Goal: Communication & Community: Share content

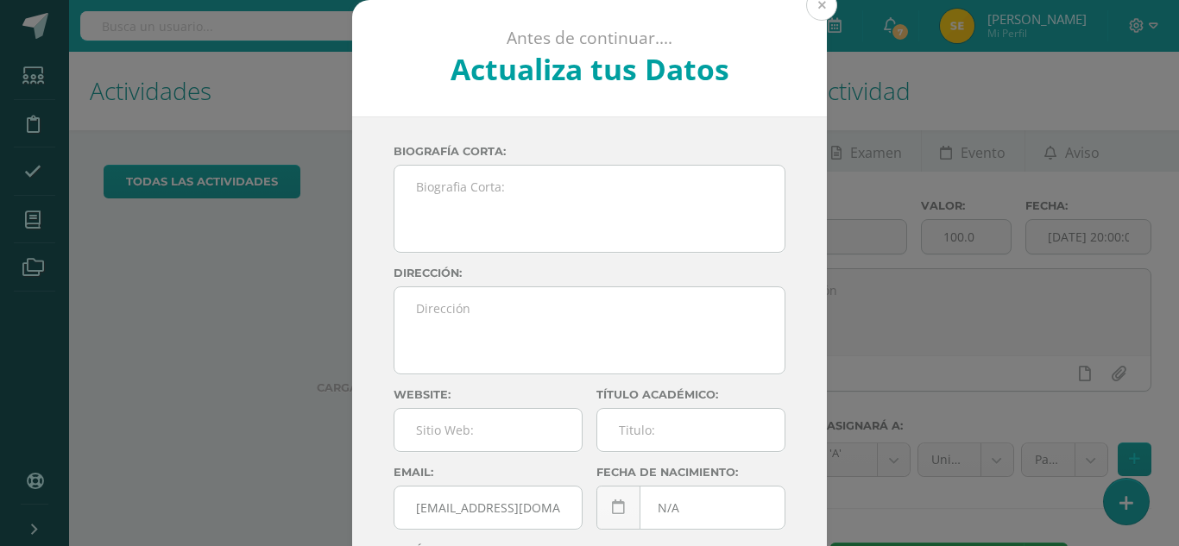
click at [814, 0] on button at bounding box center [821, 5] width 31 height 31
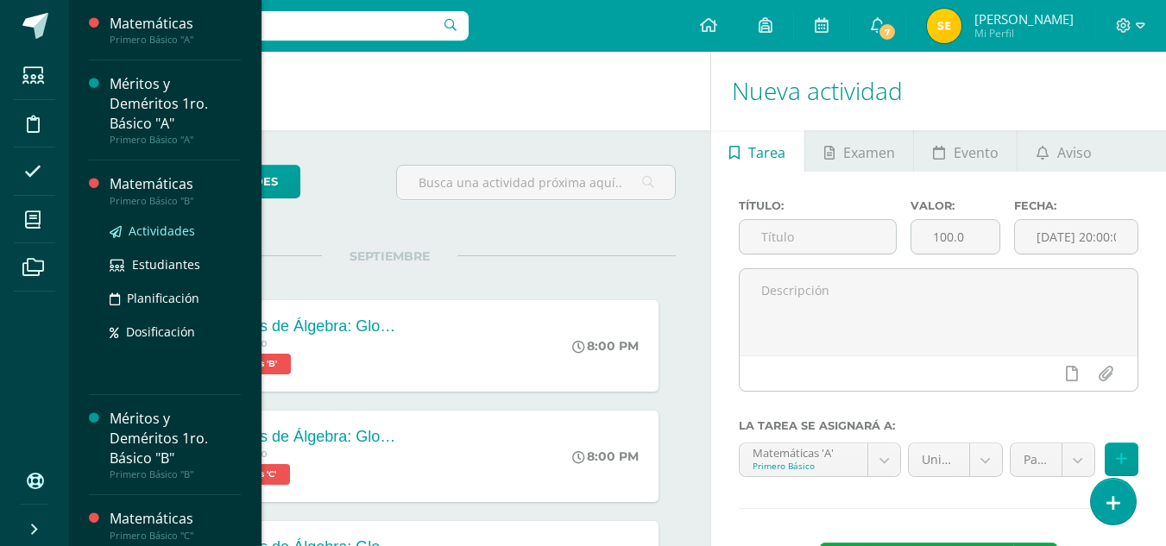
click at [154, 229] on span "Actividades" at bounding box center [162, 231] width 66 height 16
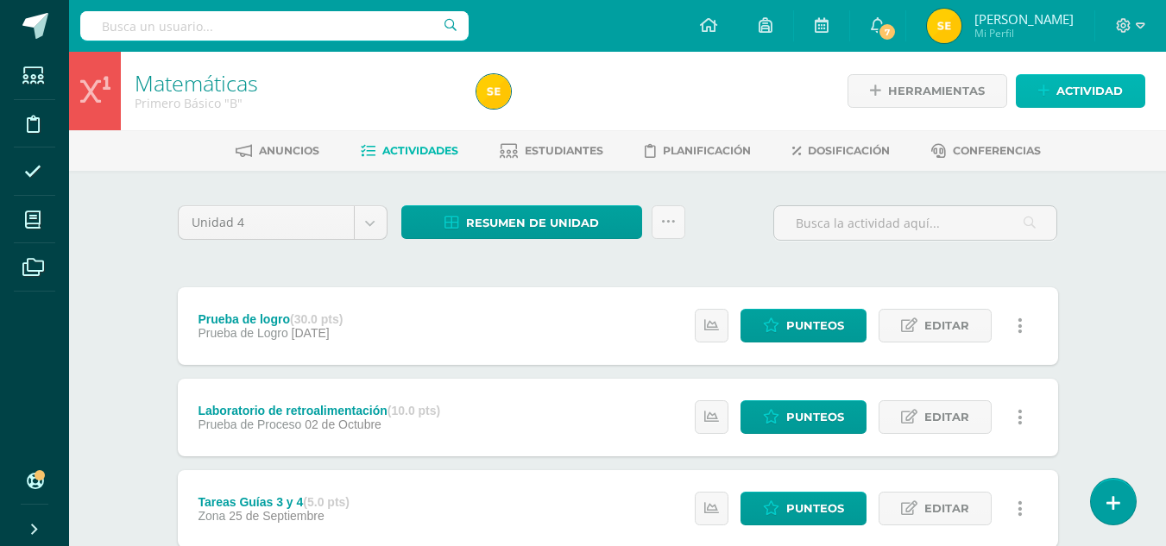
click at [1094, 91] on span "Actividad" at bounding box center [1089, 91] width 66 height 32
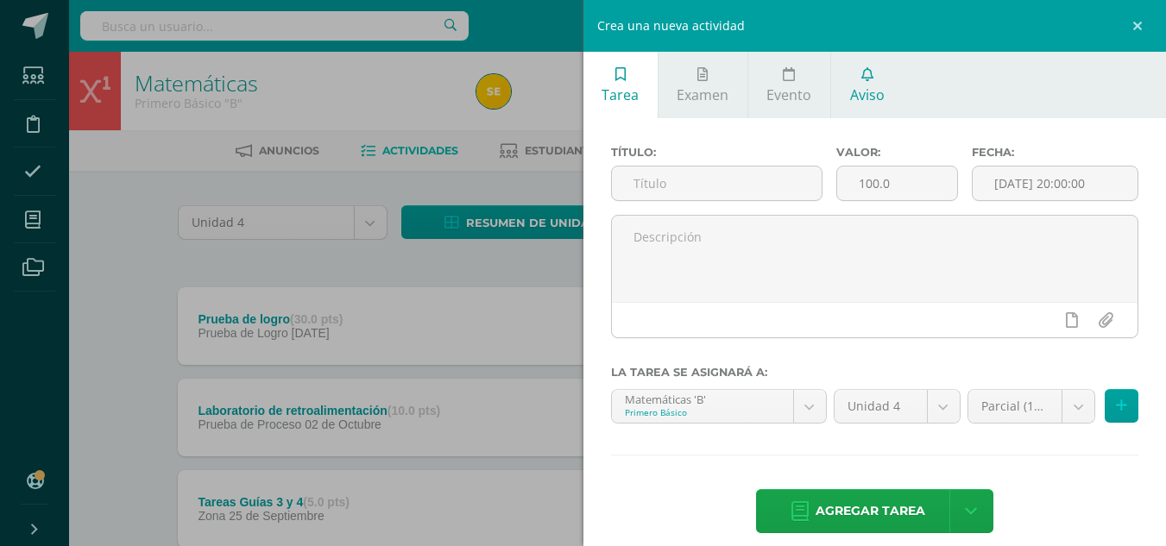
click at [865, 85] on span "Aviso" at bounding box center [867, 94] width 35 height 19
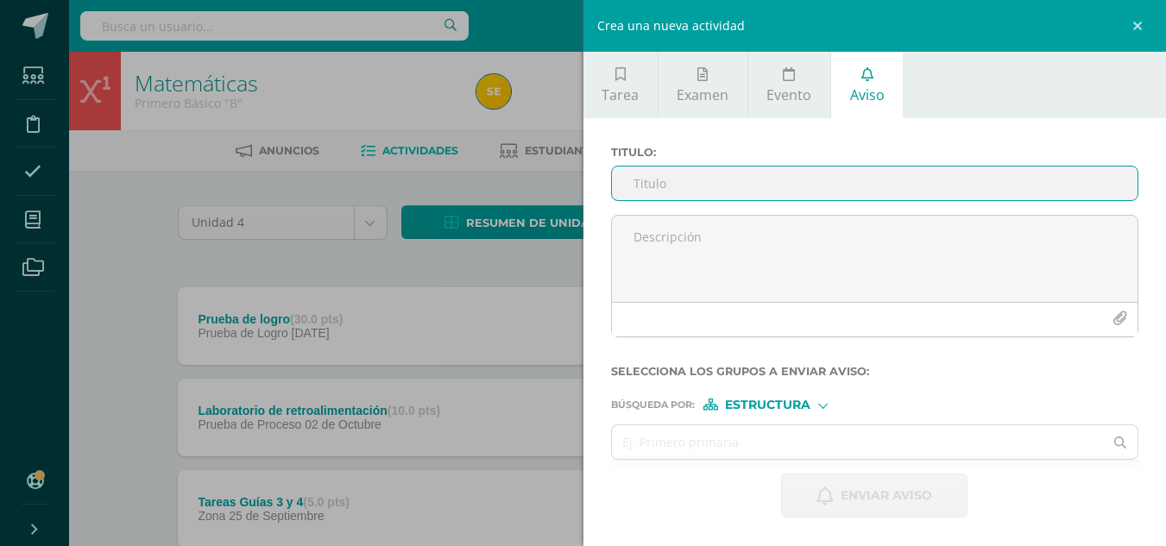
click at [670, 182] on input "Titulo :" at bounding box center [875, 184] width 526 height 34
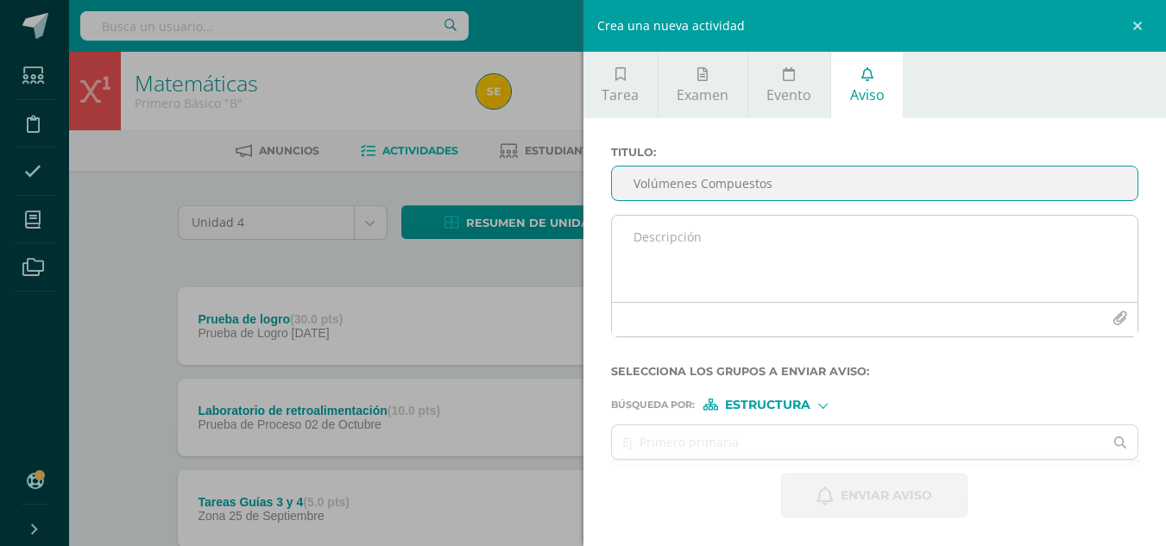
type input "Volúmenes Compuestos"
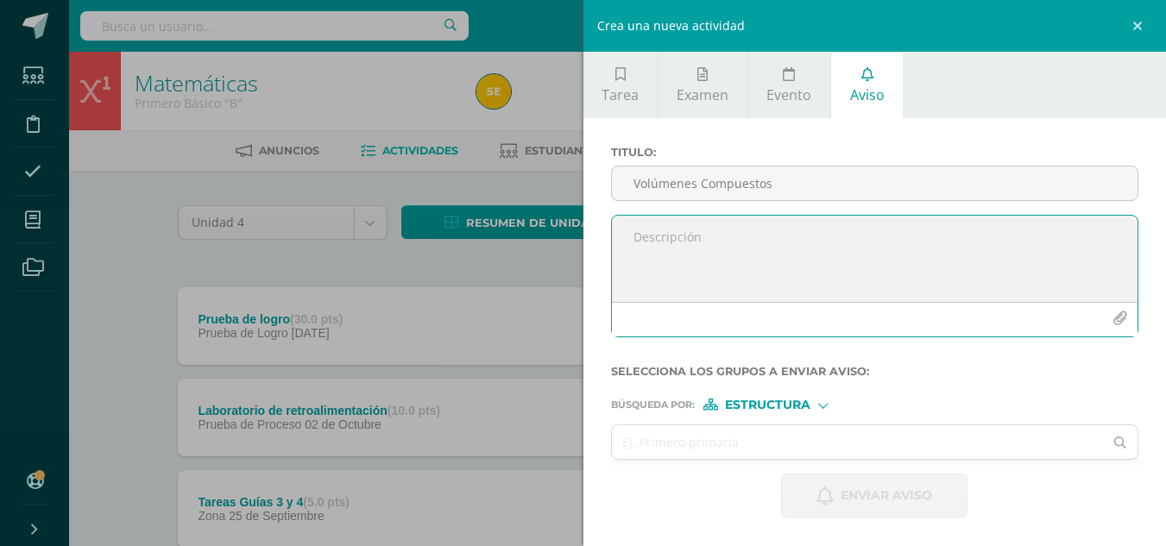
click at [691, 248] on textarea at bounding box center [875, 259] width 526 height 86
click at [643, 232] on textarea at bounding box center [875, 259] width 526 height 86
paste textarea "Realiza los siguientes ejercicios en tu cuaderno. Debes encontrar el volumen de…"
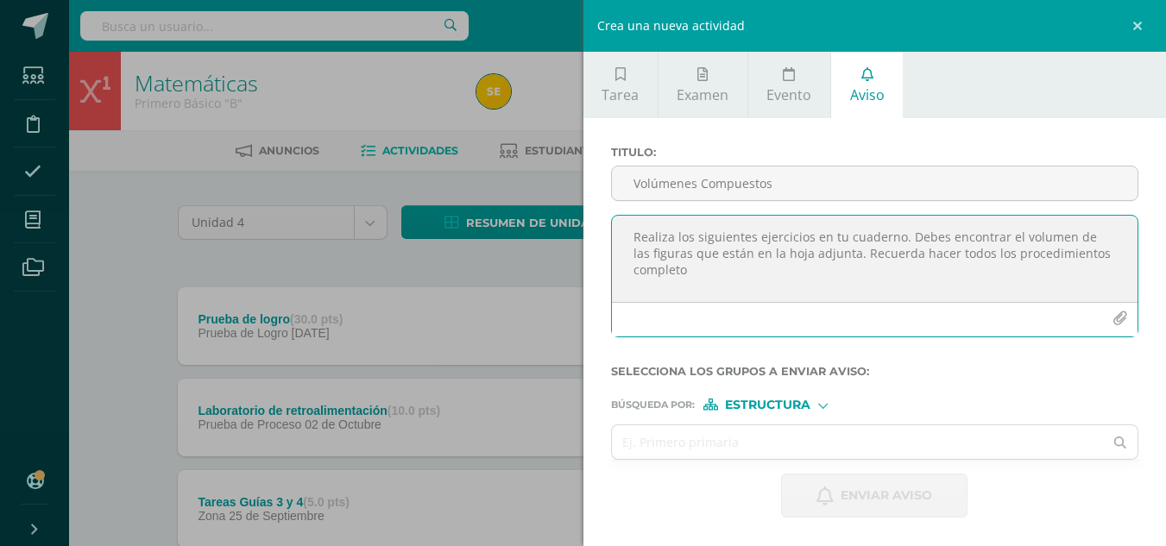
type textarea "Realiza los siguientes ejercicios en tu cuaderno. Debes encontrar el volumen de…"
click at [1122, 315] on icon "button" at bounding box center [1119, 318] width 15 height 15
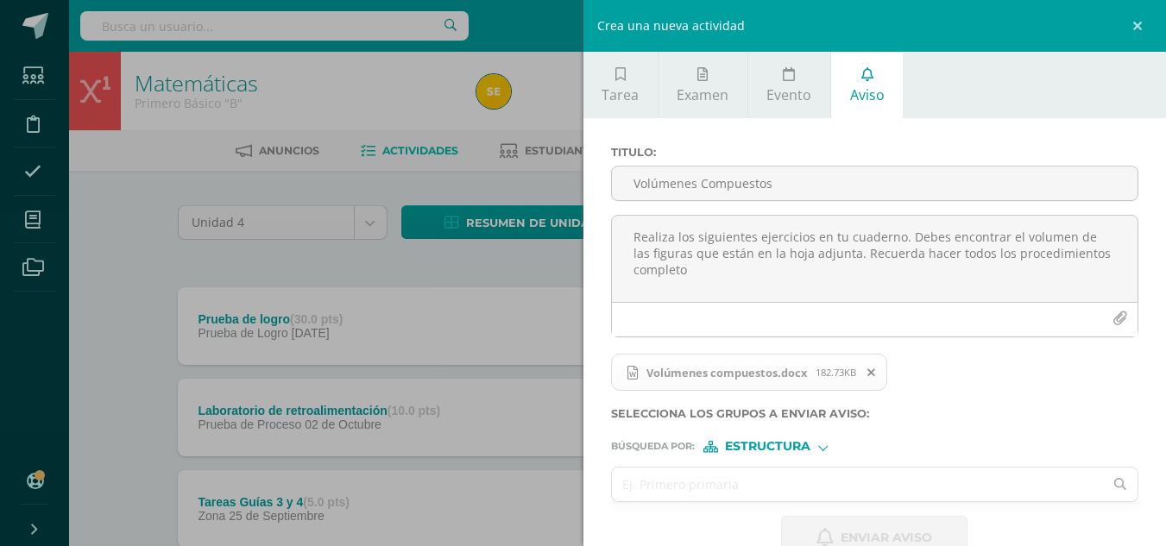
click at [693, 489] on input "text" at bounding box center [858, 485] width 492 height 34
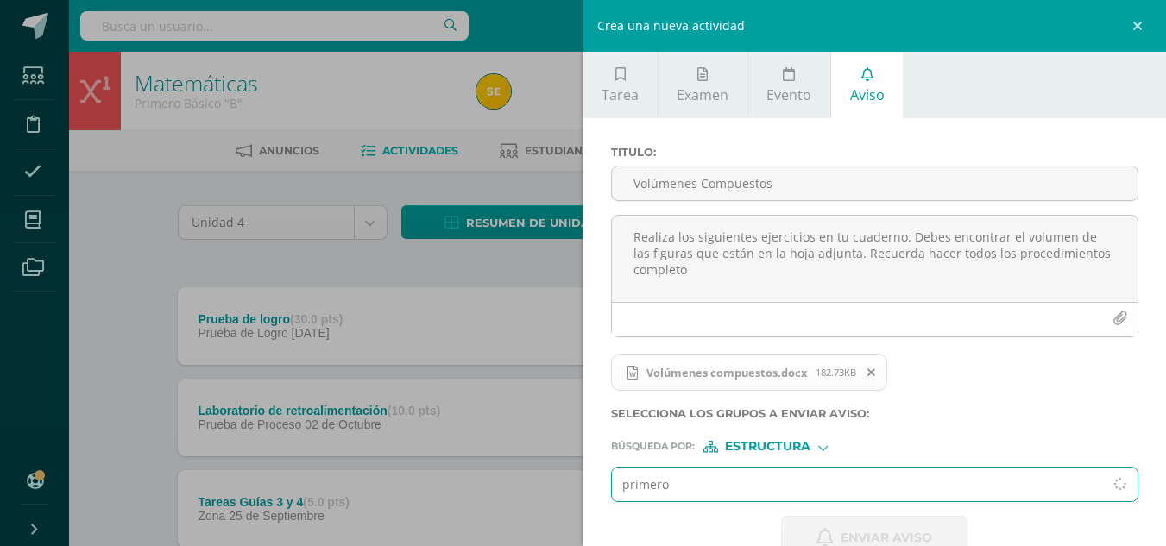
type input "primero"
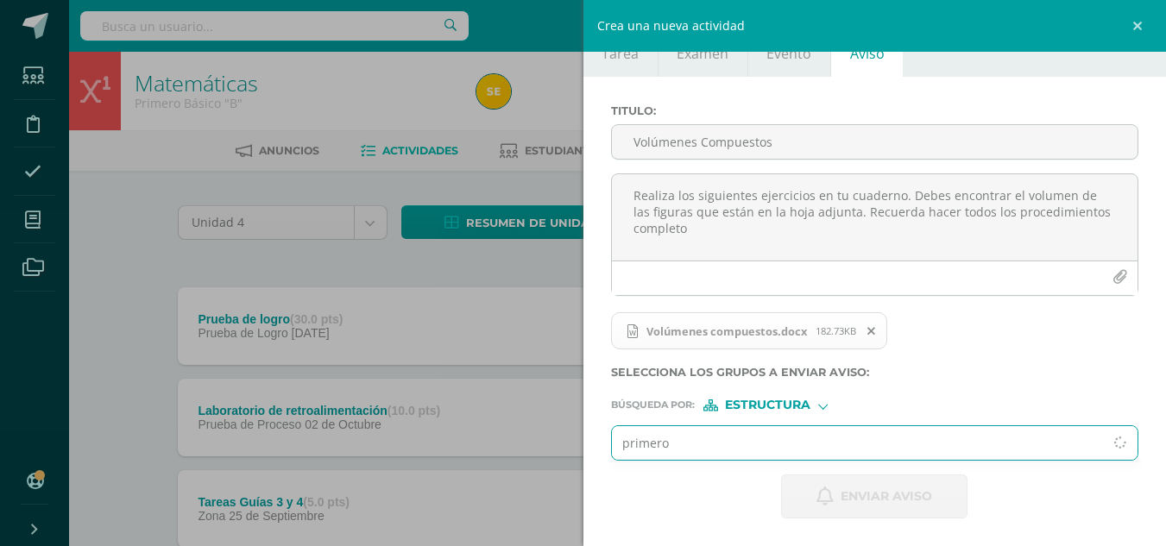
click at [685, 438] on input "primero" at bounding box center [858, 443] width 492 height 34
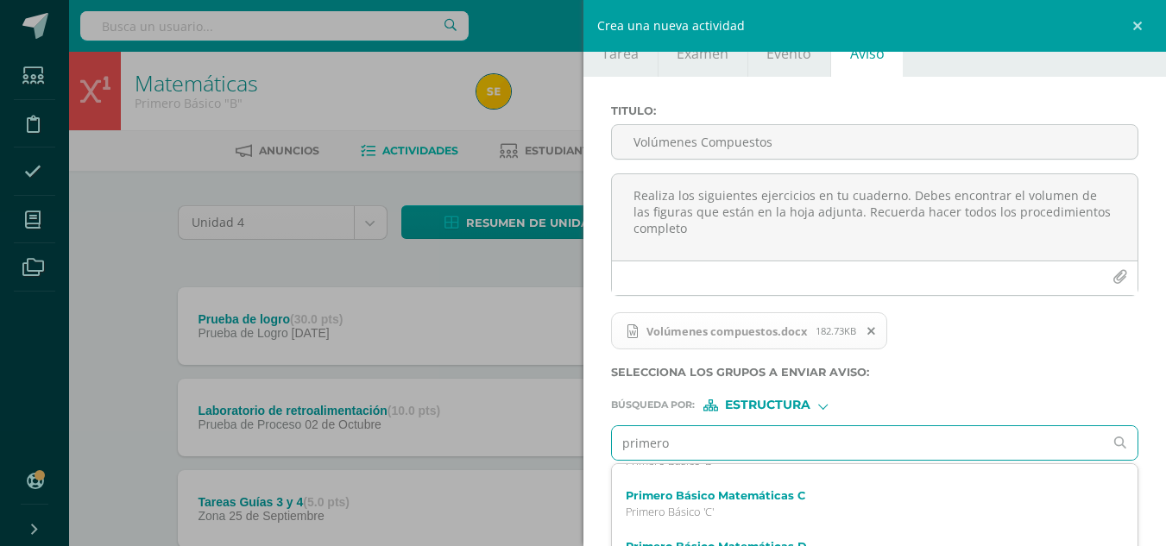
scroll to position [173, 0]
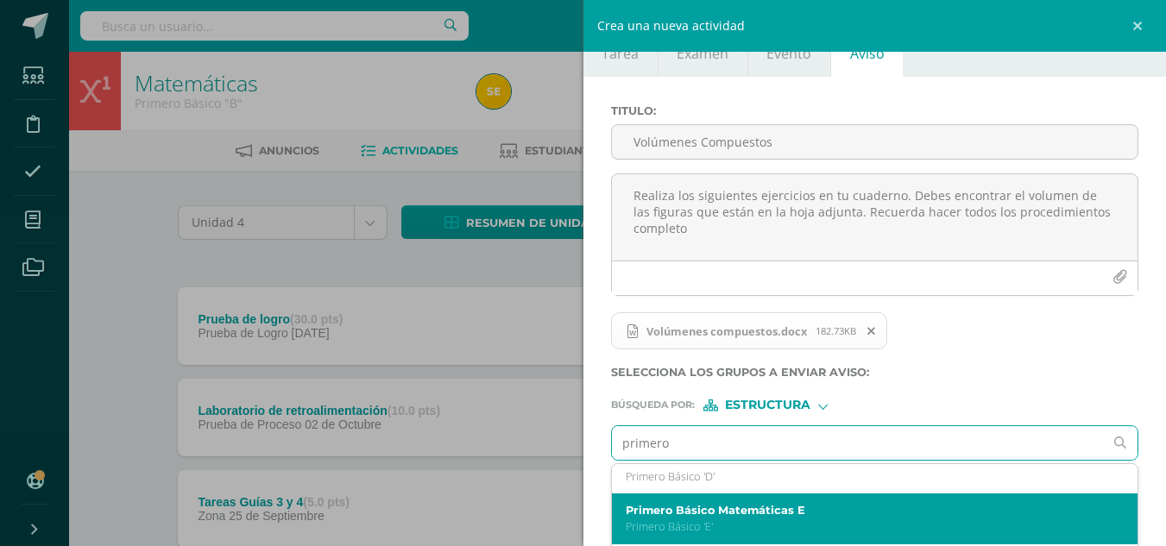
click at [707, 519] on div "Primero Básico Matemáticas E Primero Básico 'E'" at bounding box center [864, 519] width 476 height 30
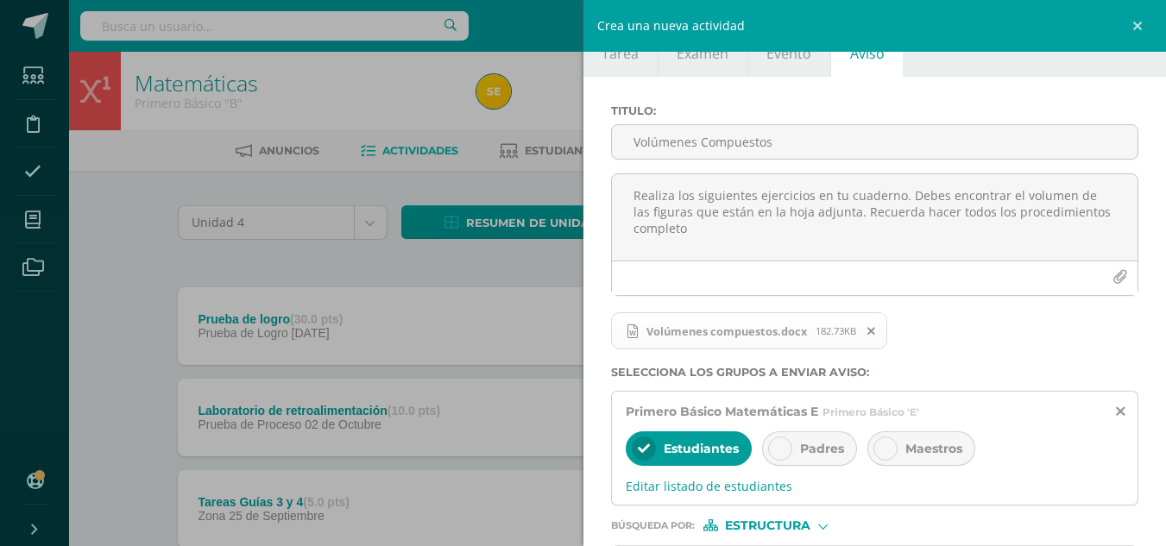
click at [781, 445] on icon at bounding box center [780, 449] width 12 height 12
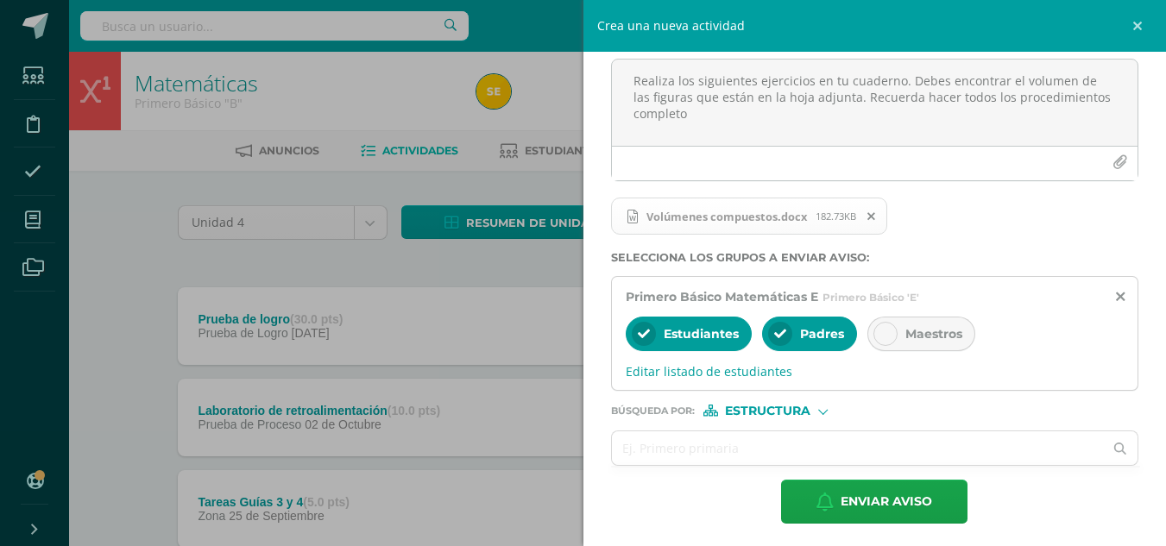
scroll to position [161, 0]
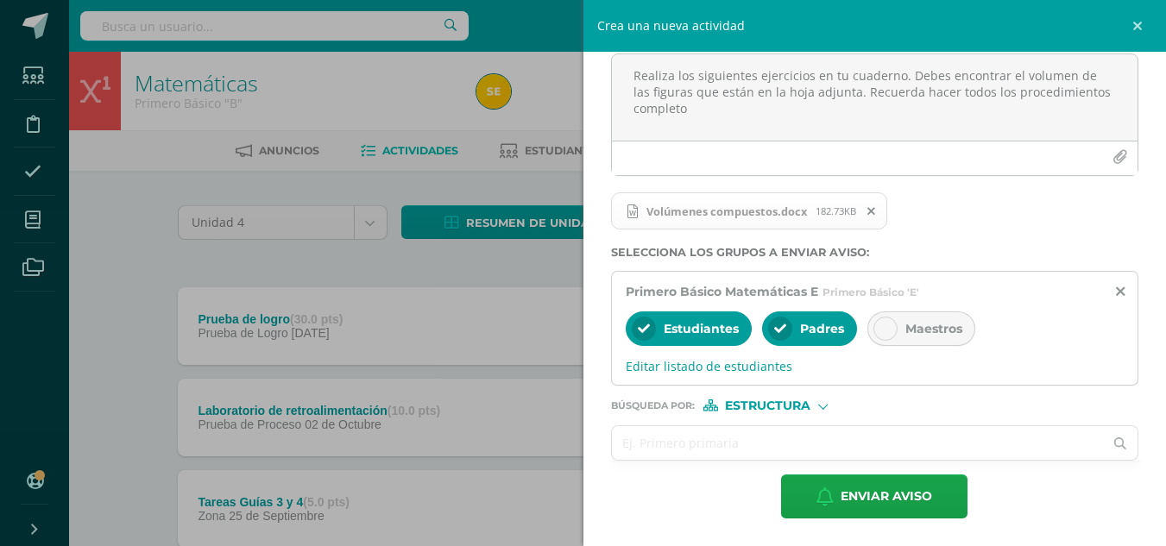
click at [757, 438] on input "text" at bounding box center [858, 443] width 492 height 34
click at [826, 407] on div at bounding box center [822, 404] width 9 height 9
click at [770, 456] on span "Persona" at bounding box center [774, 450] width 62 height 9
click at [770, 453] on input "text" at bounding box center [858, 443] width 492 height 34
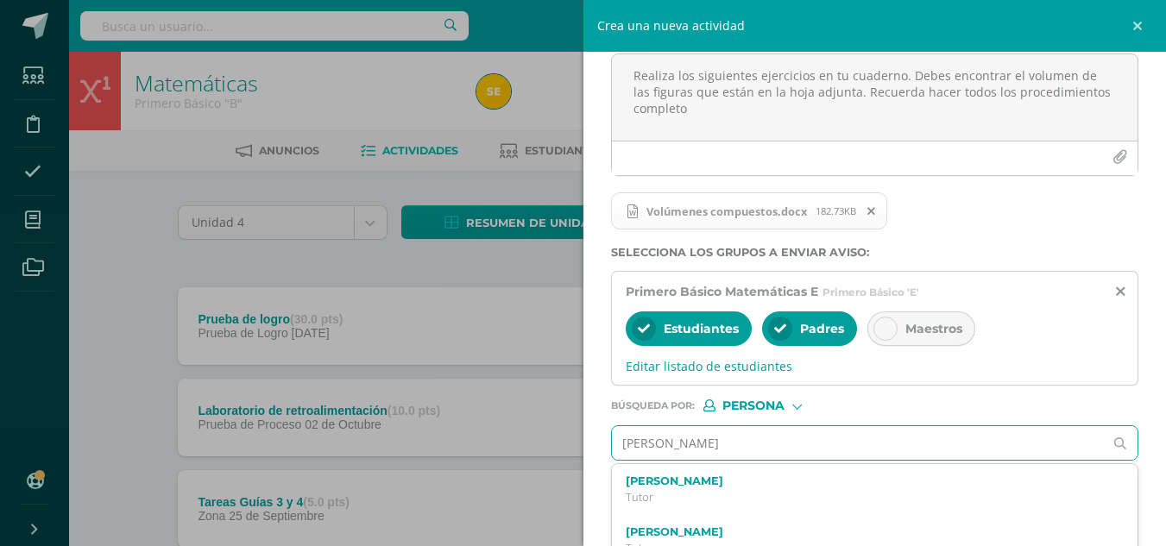
type input "[PERSON_NAME]"
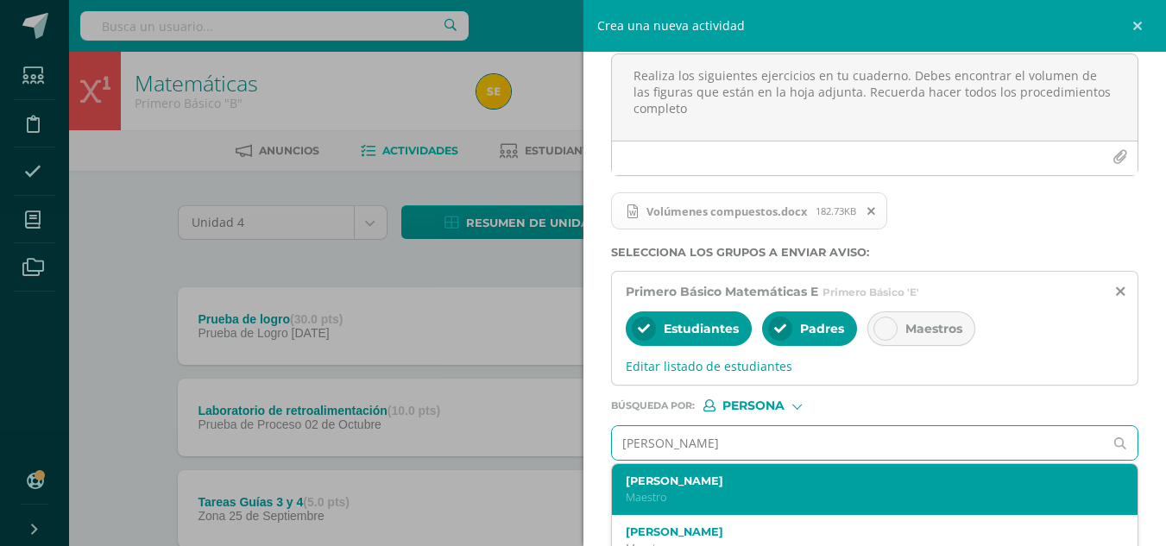
click at [758, 494] on p "Maestro" at bounding box center [864, 497] width 476 height 15
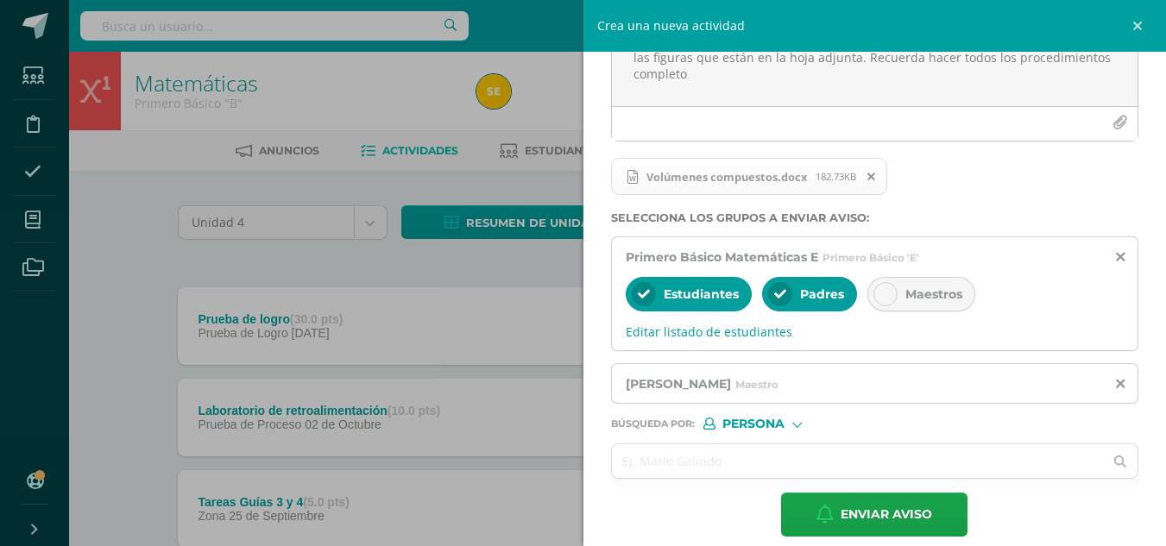
scroll to position [214, 0]
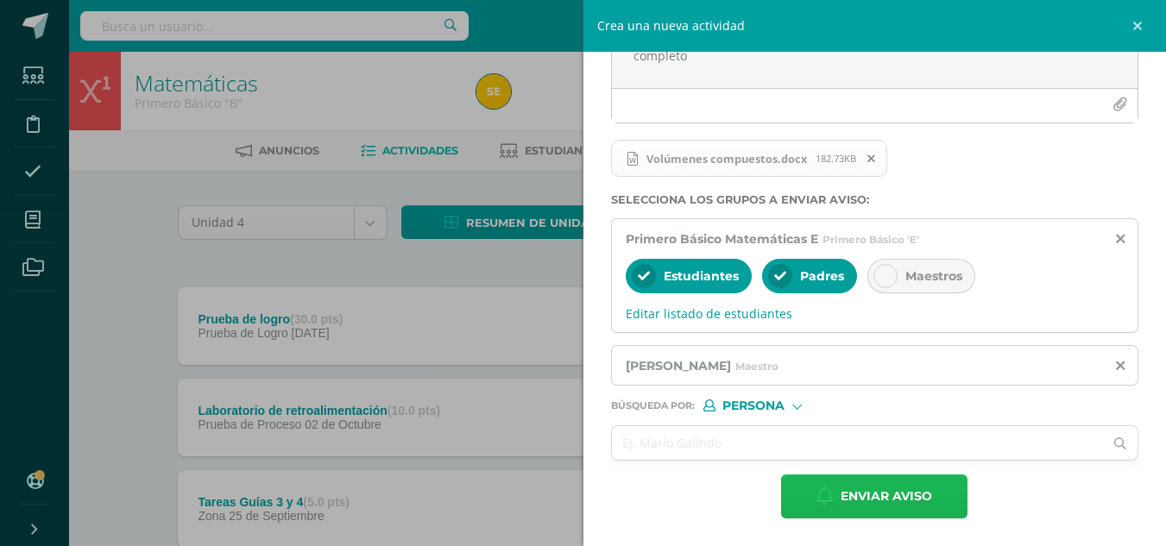
click at [858, 498] on span "Enviar aviso" at bounding box center [885, 496] width 91 height 42
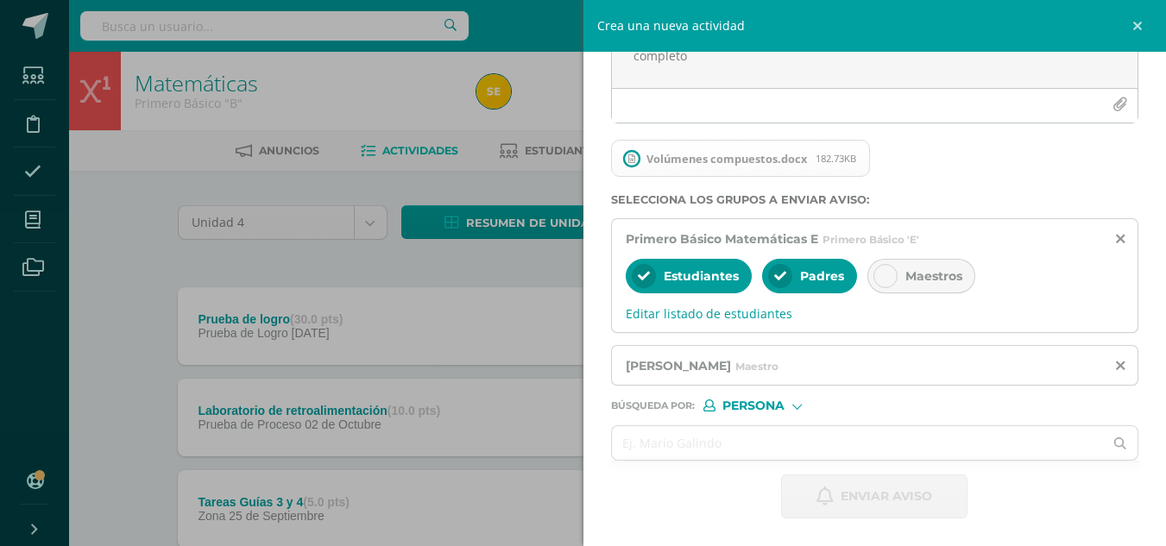
scroll to position [0, 0]
